Goal: Information Seeking & Learning: Learn about a topic

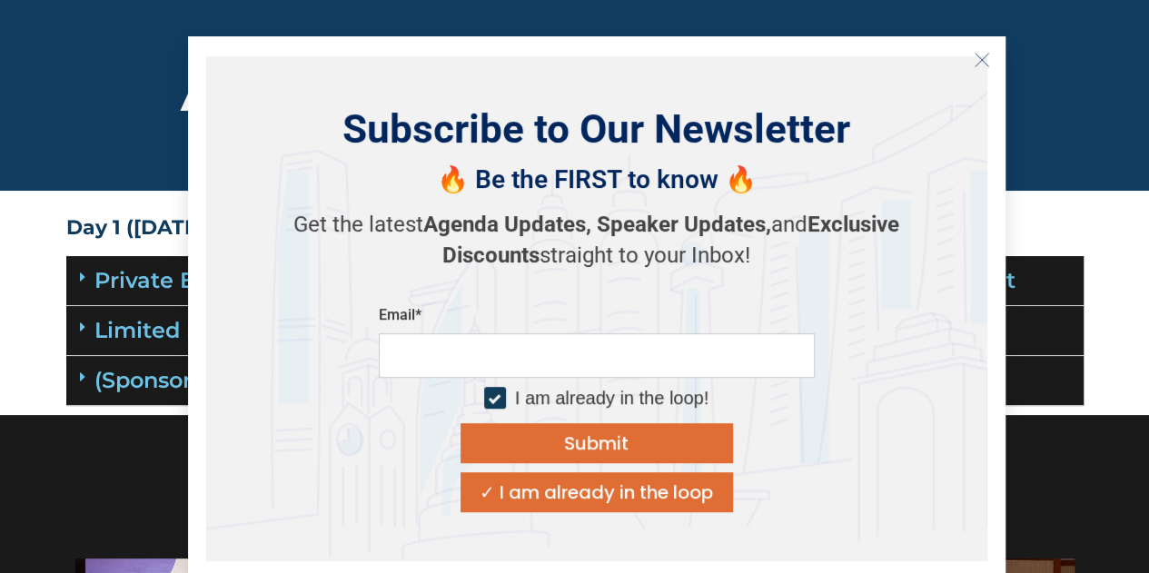
click at [975, 59] on icon "Close" at bounding box center [981, 60] width 16 height 16
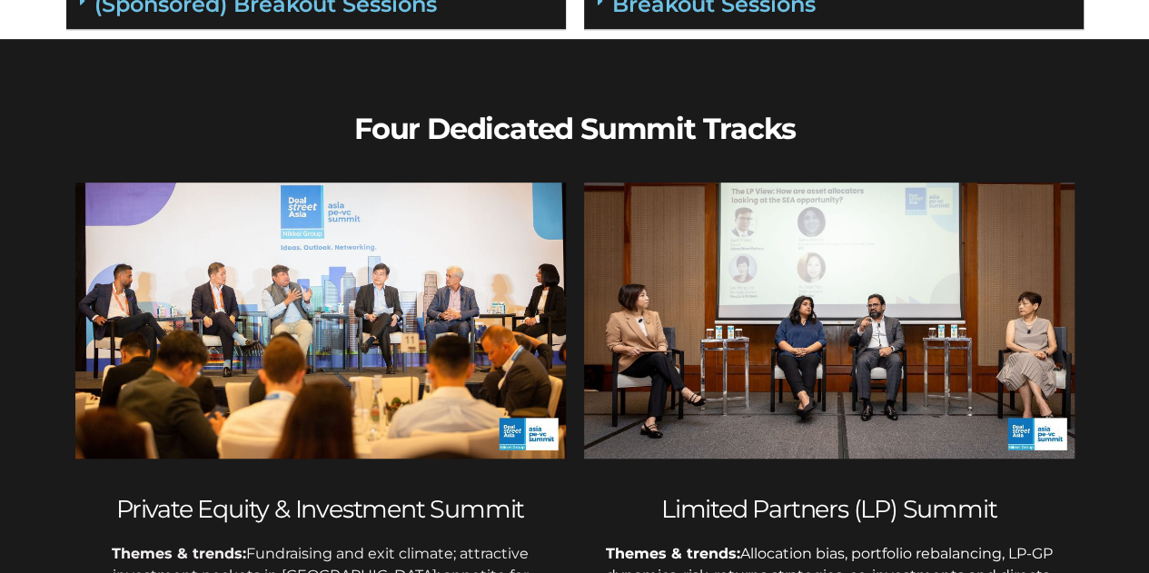
scroll to position [72, 0]
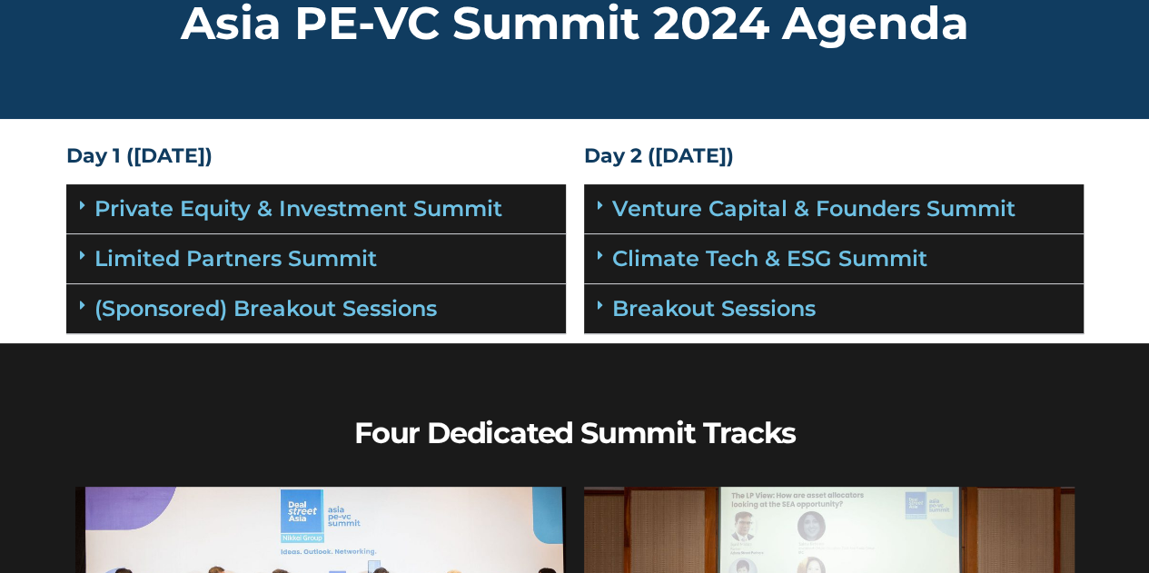
click at [606, 202] on span at bounding box center [605, 205] width 15 height 15
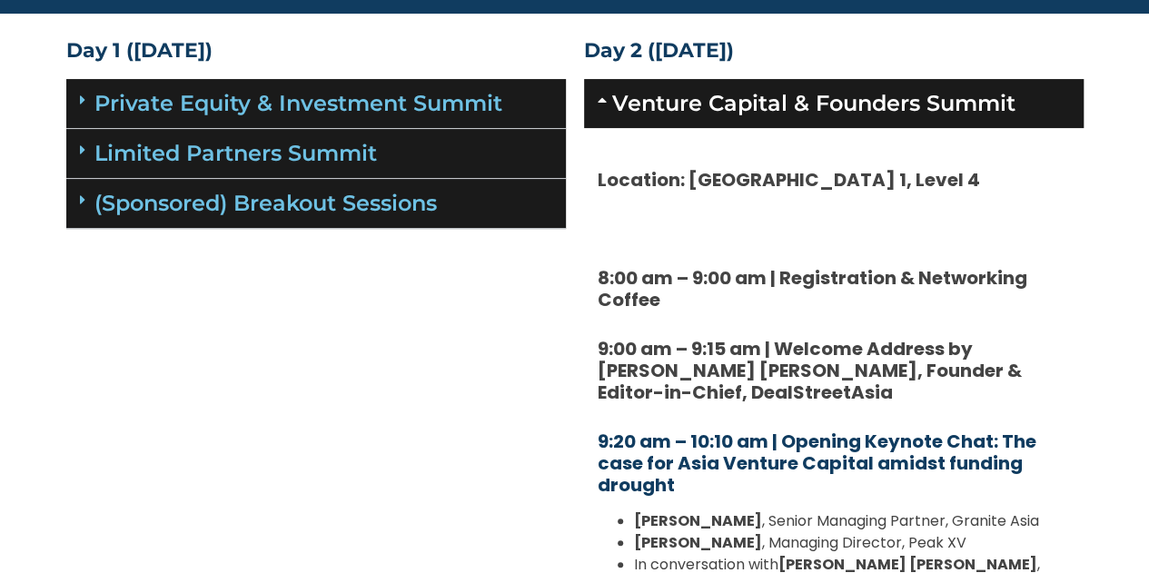
scroll to position [163, 0]
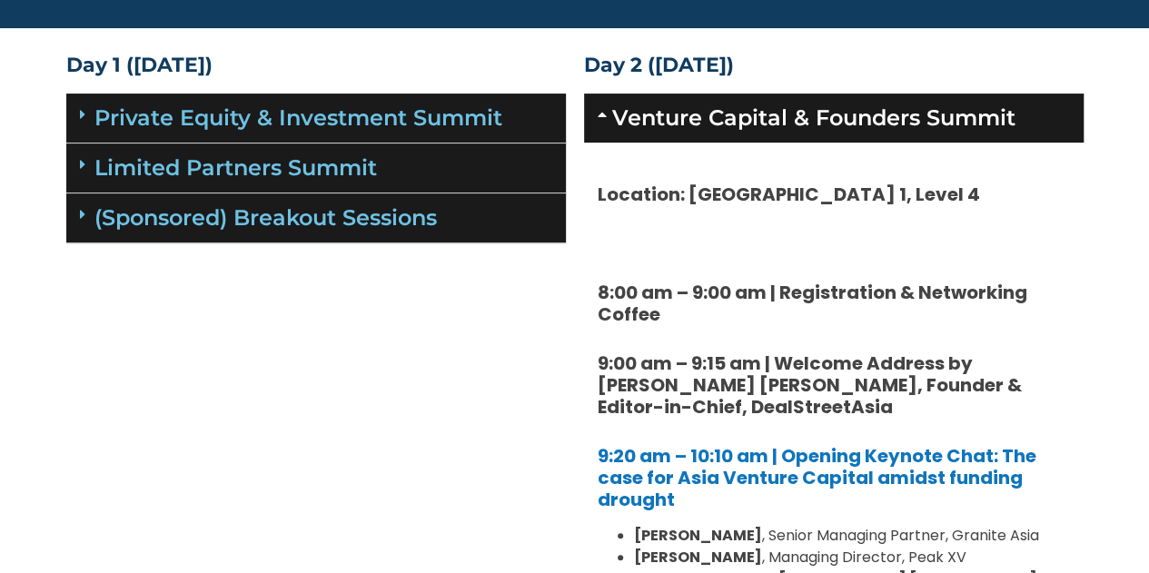
click at [84, 114] on icon at bounding box center [82, 114] width 5 height 15
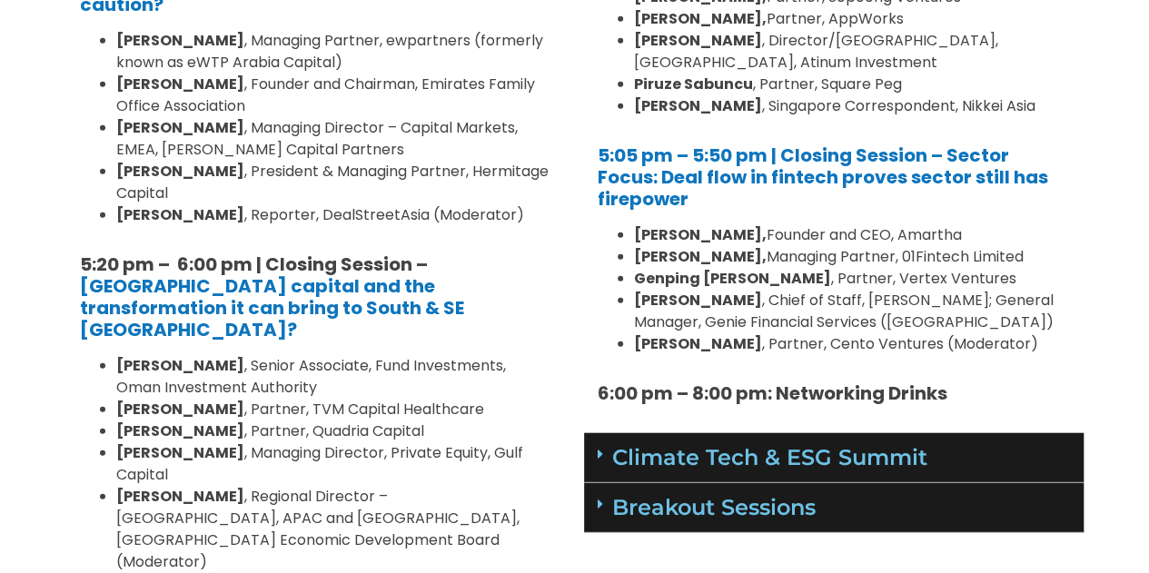
scroll to position [2420, 0]
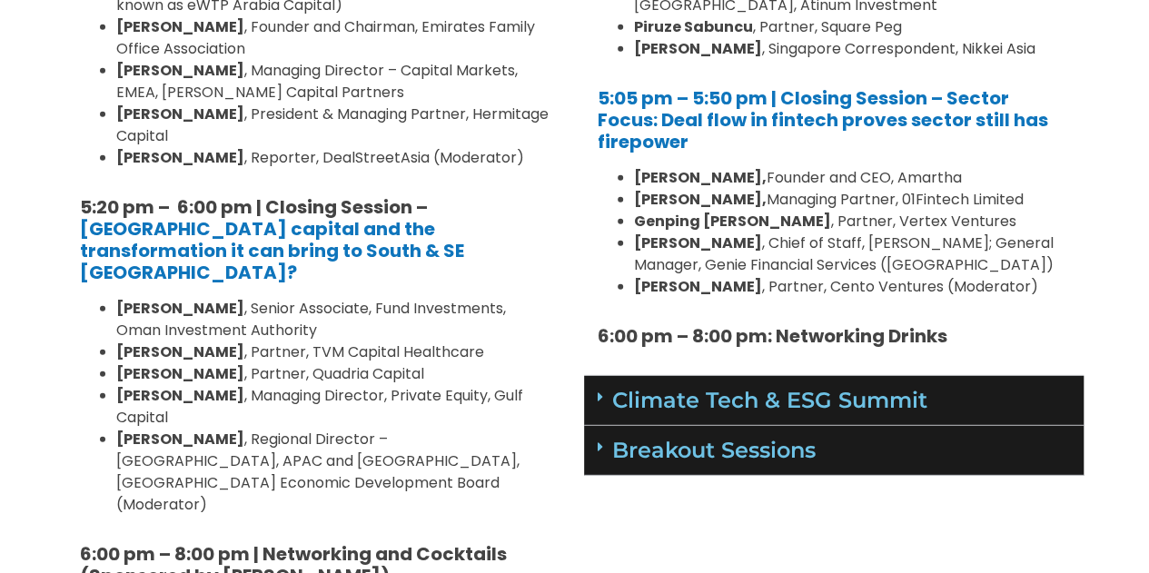
click at [598, 390] on icon at bounding box center [600, 397] width 5 height 15
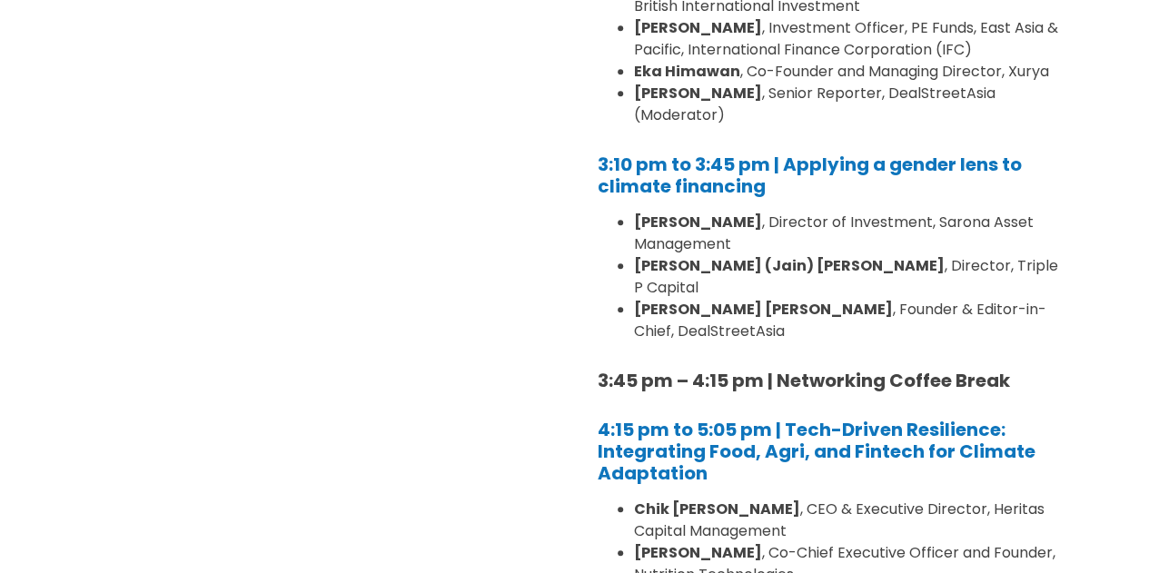
scroll to position [4236, 0]
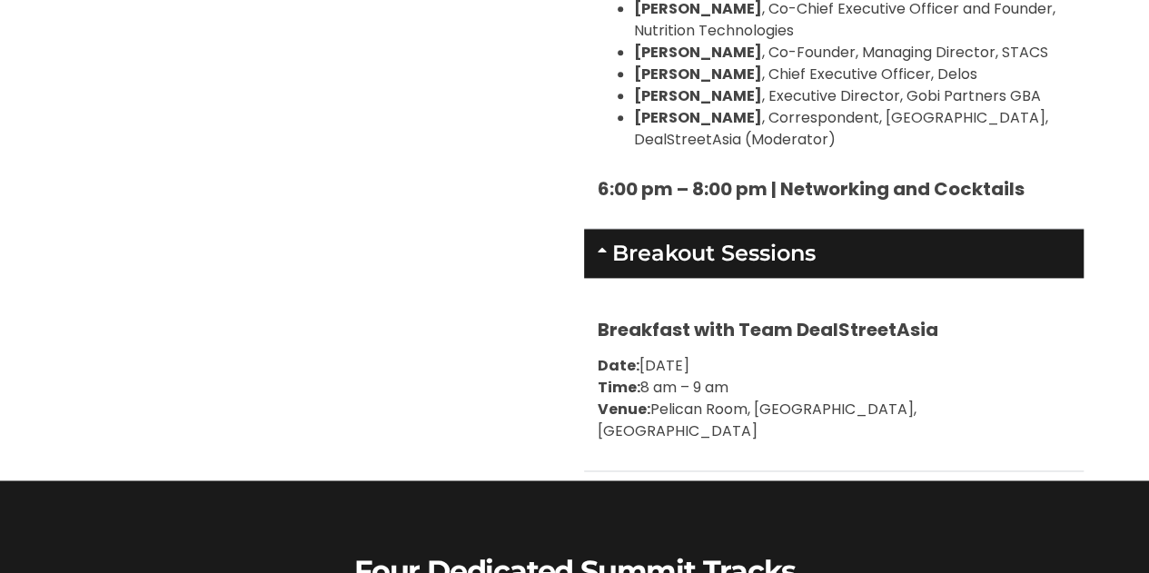
scroll to position [4600, 0]
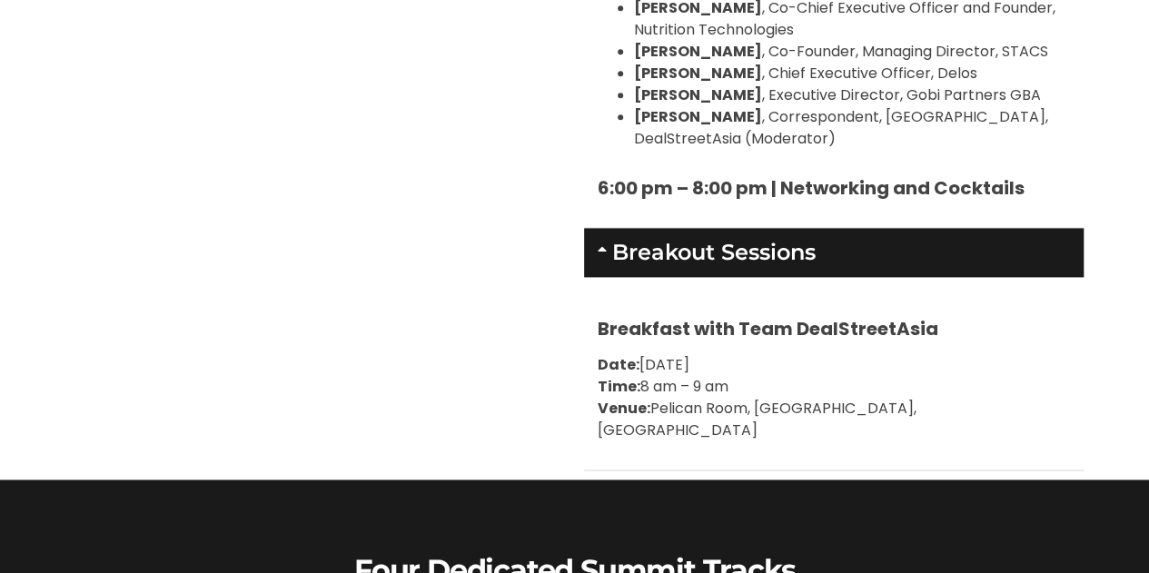
click at [603, 242] on icon at bounding box center [605, 249] width 15 height 15
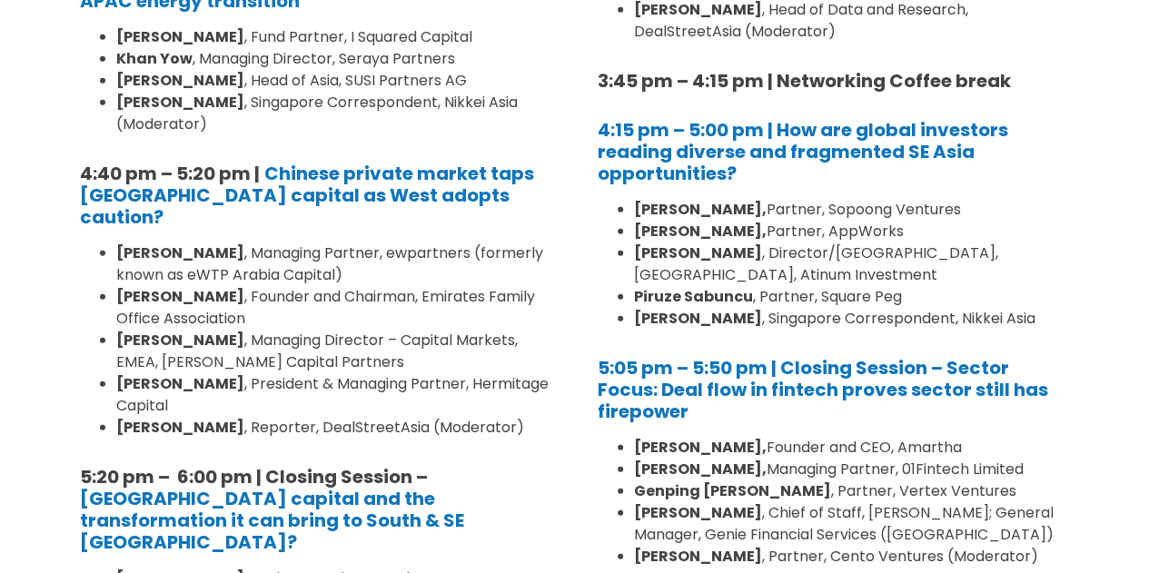
scroll to position [2179, 0]
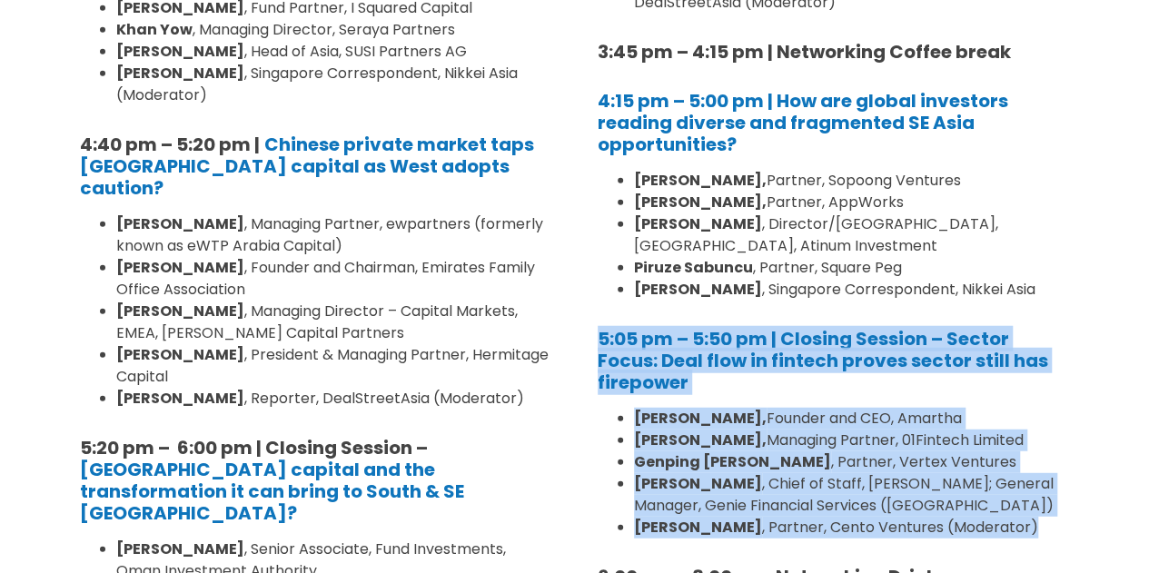
drag, startPoint x: 587, startPoint y: 222, endPoint x: 1013, endPoint y: 426, distance: 472.4
copy div "5:05 pm – 5:50 pm | Closing Session – Sector Focus: Deal flow in fintech proves…"
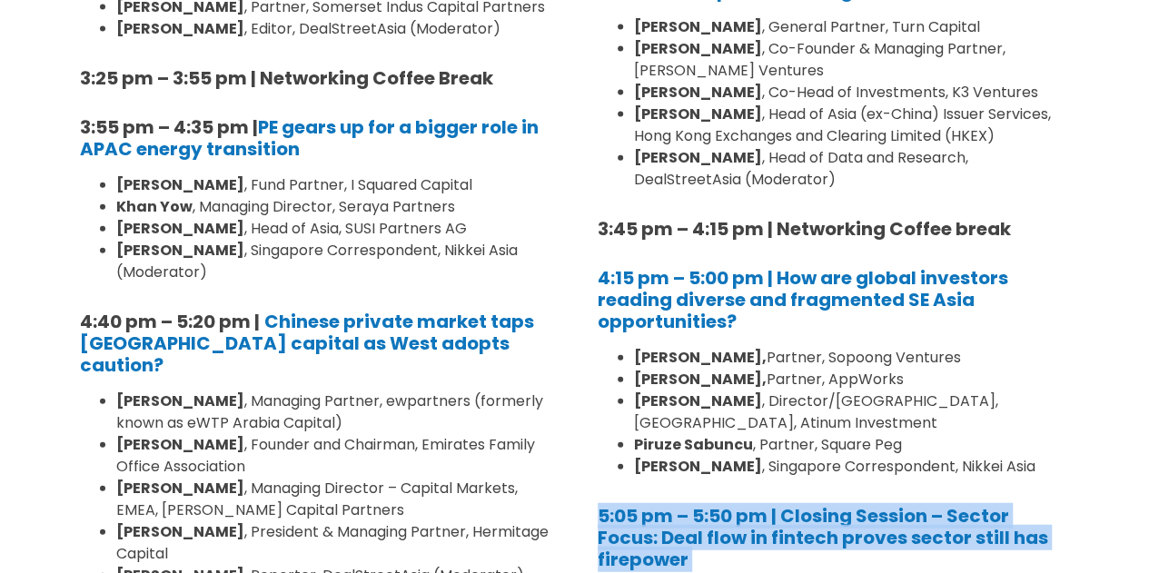
scroll to position [1998, 0]
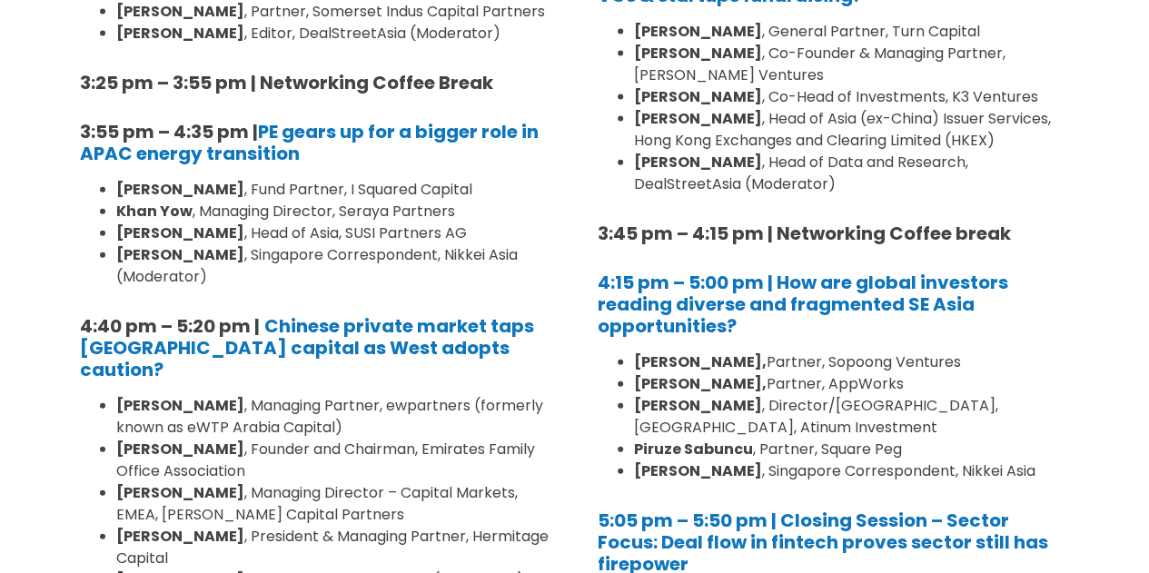
click at [850, 395] on li "[PERSON_NAME] , Director/Regional Head, [GEOGRAPHIC_DATA], Atinum Investment" at bounding box center [852, 417] width 436 height 44
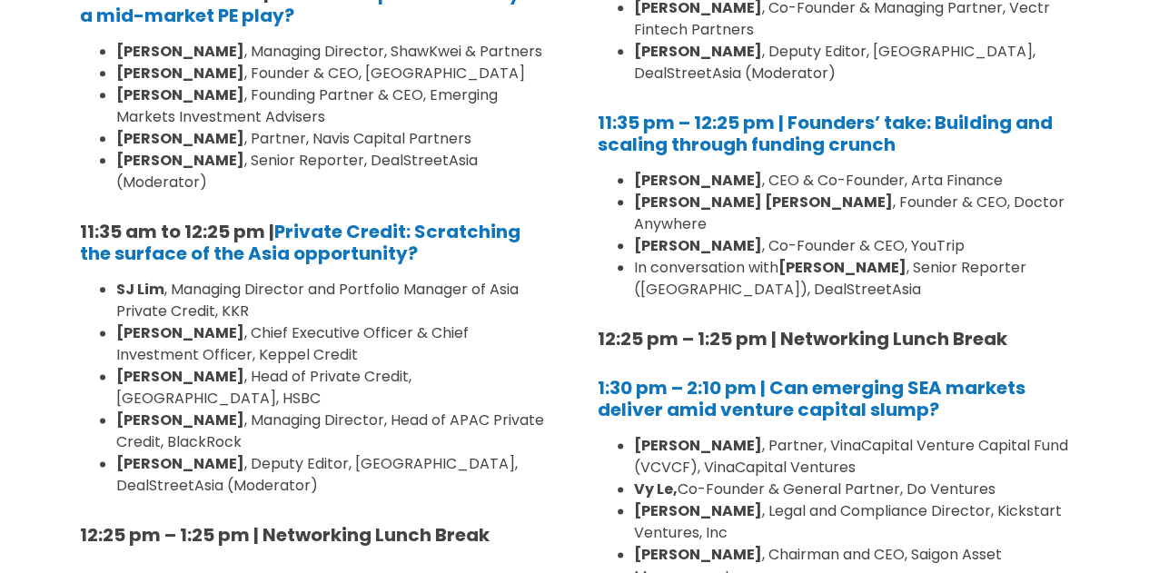
scroll to position [908, 0]
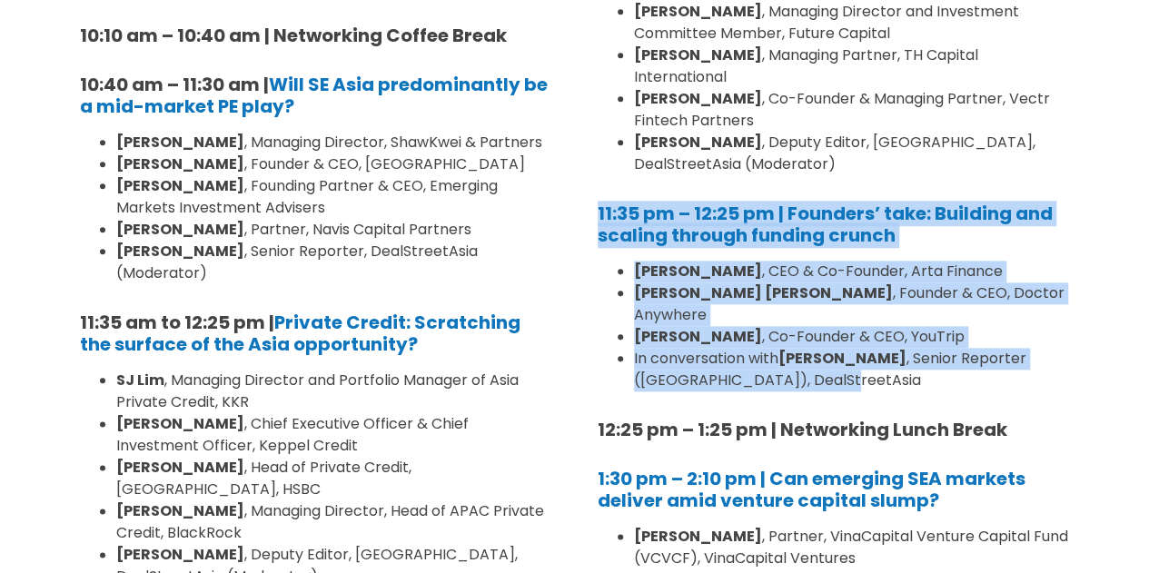
drag, startPoint x: 587, startPoint y: 188, endPoint x: 871, endPoint y: 336, distance: 320.5
copy div "11:35 pm – 12:25 pm | Founders’ take: Building and scaling through funding crun…"
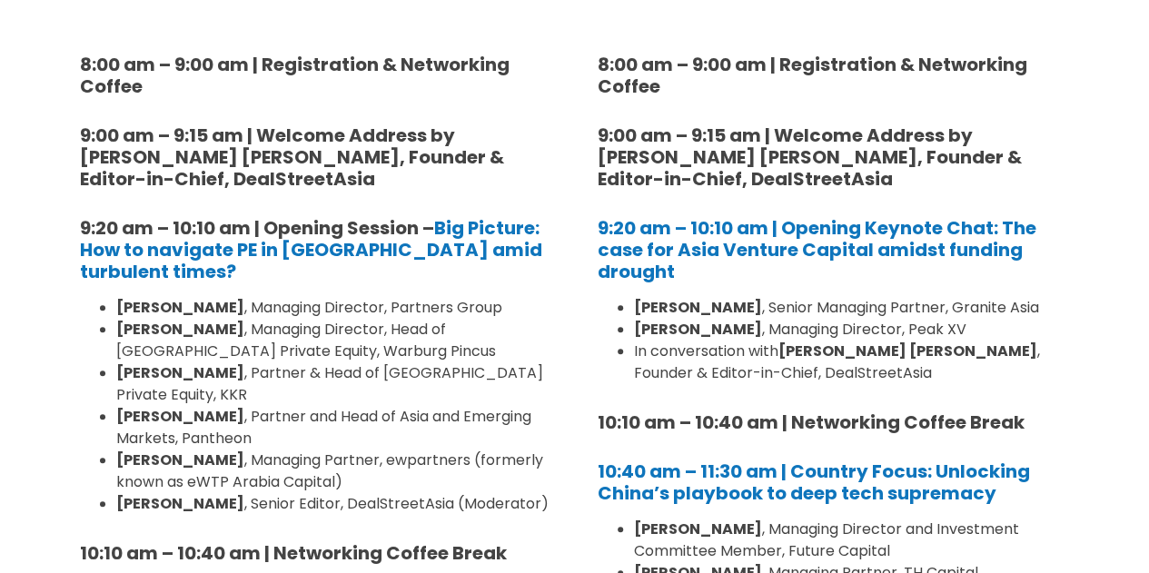
scroll to position [363, 0]
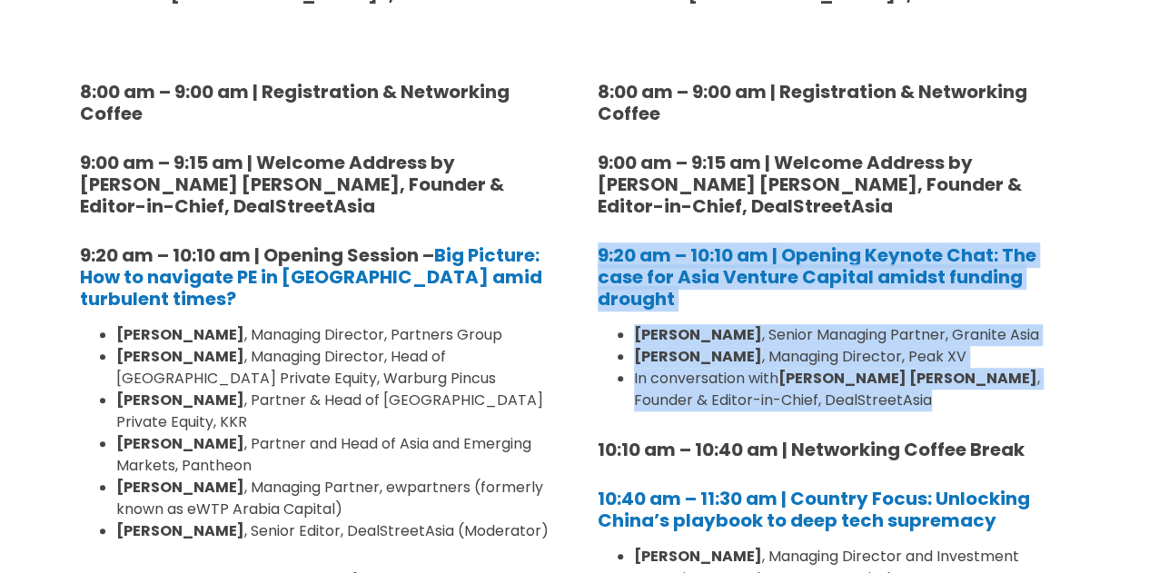
drag, startPoint x: 579, startPoint y: 252, endPoint x: 849, endPoint y: 392, distance: 304.2
copy div "9:20 am – 10:10 am | Opening Keynote Chat: The case for Asia Venture Capital am…"
